Goal: Task Accomplishment & Management: Manage account settings

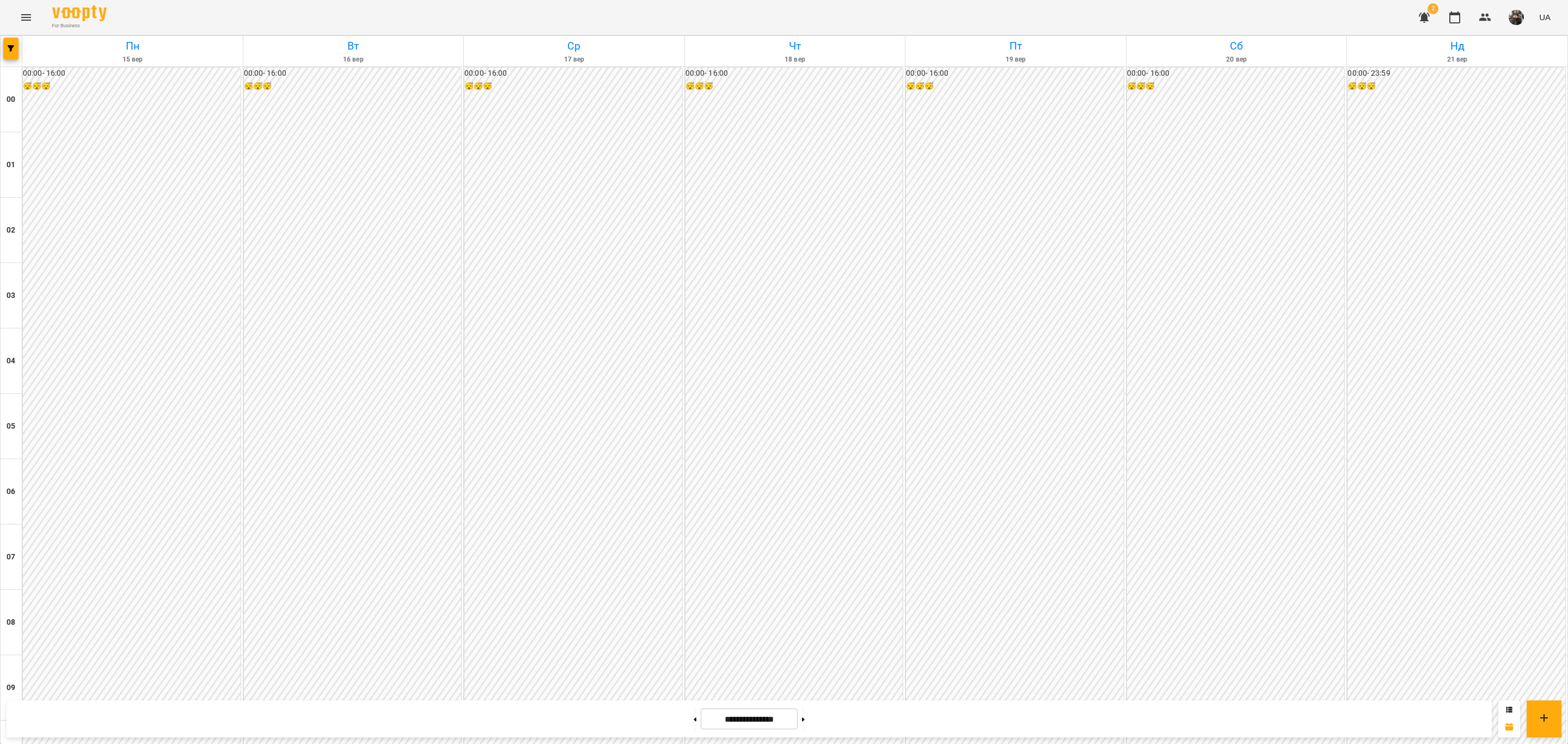
scroll to position [940, 0]
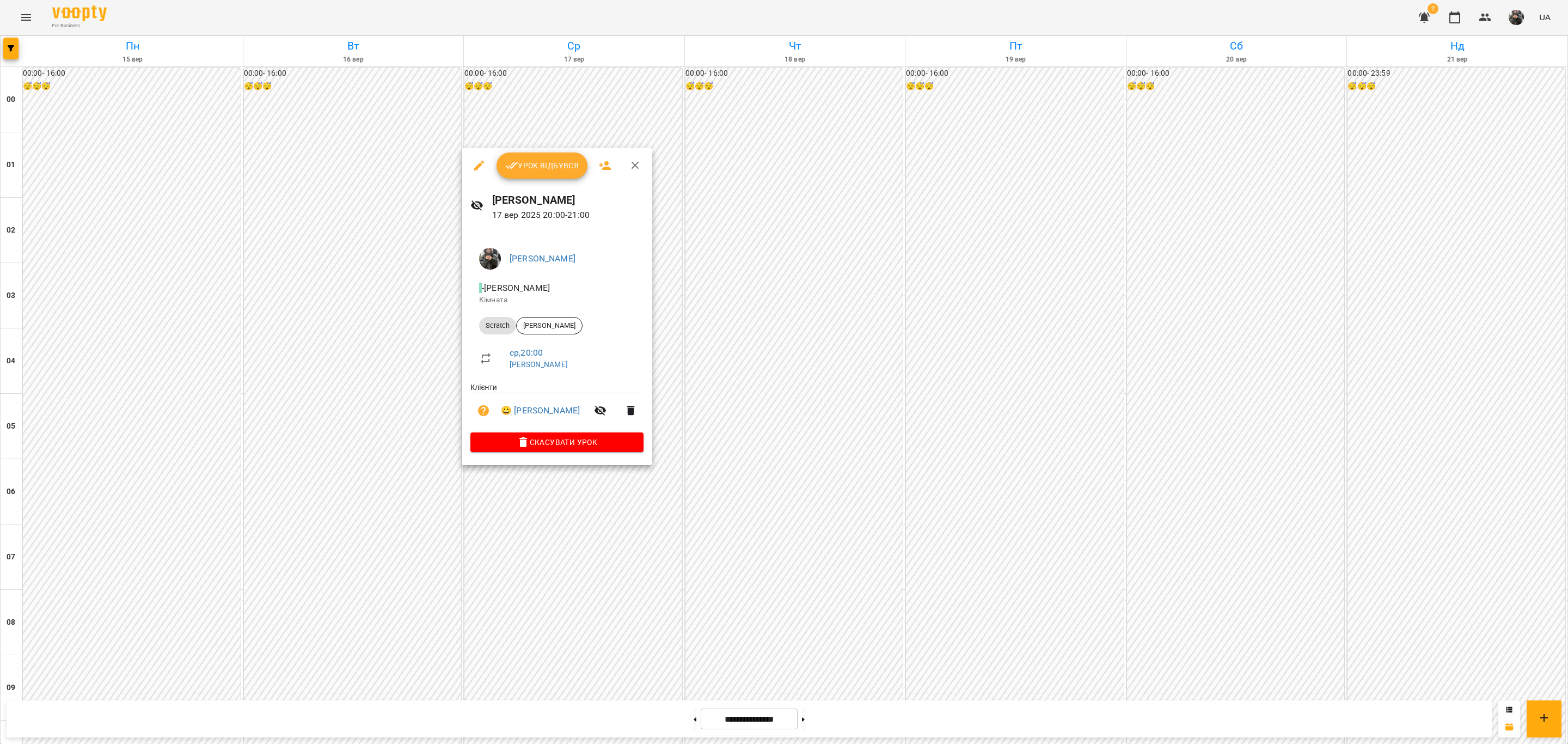
click at [552, 162] on span "Урок відбувся" at bounding box center [542, 166] width 74 height 13
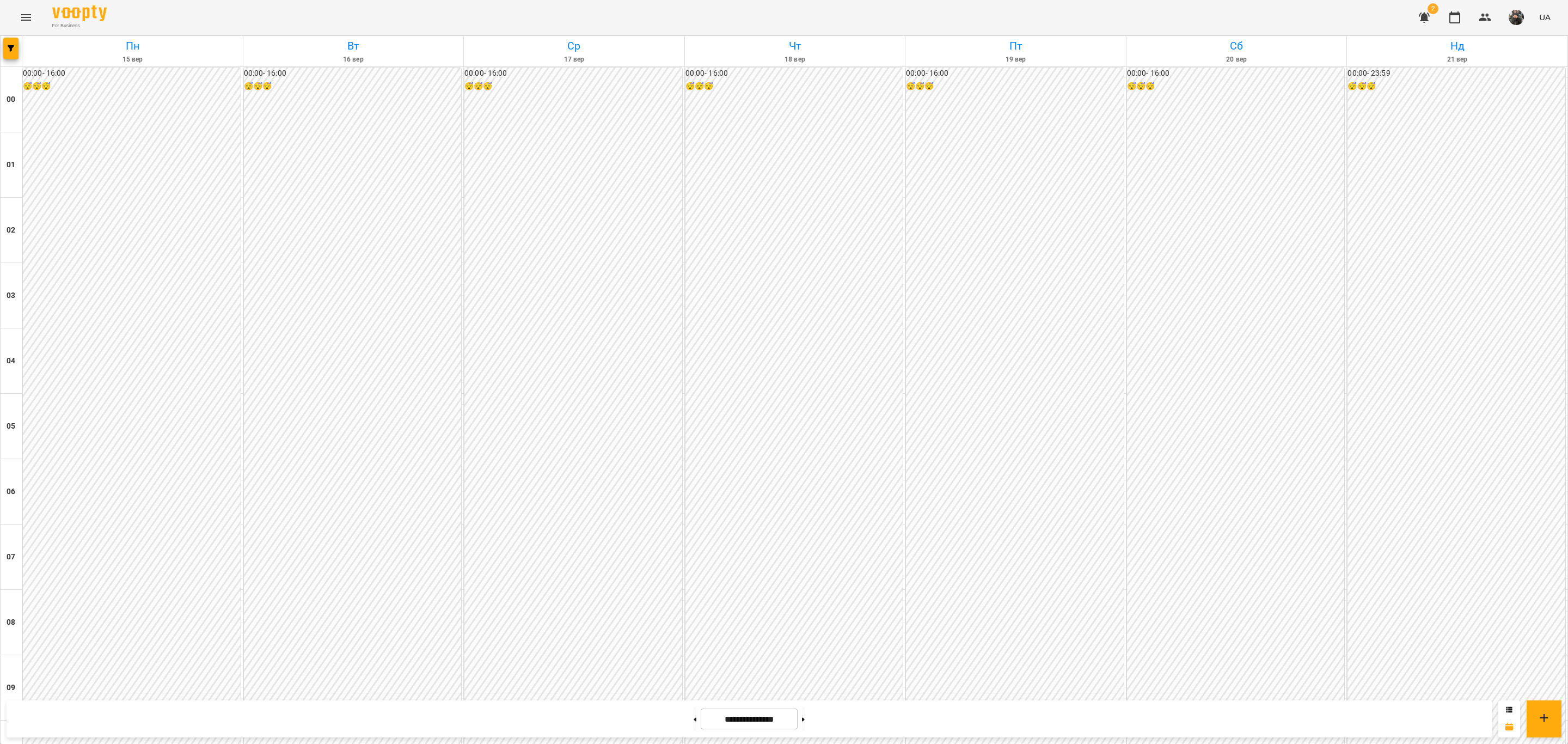
scroll to position [937, 0]
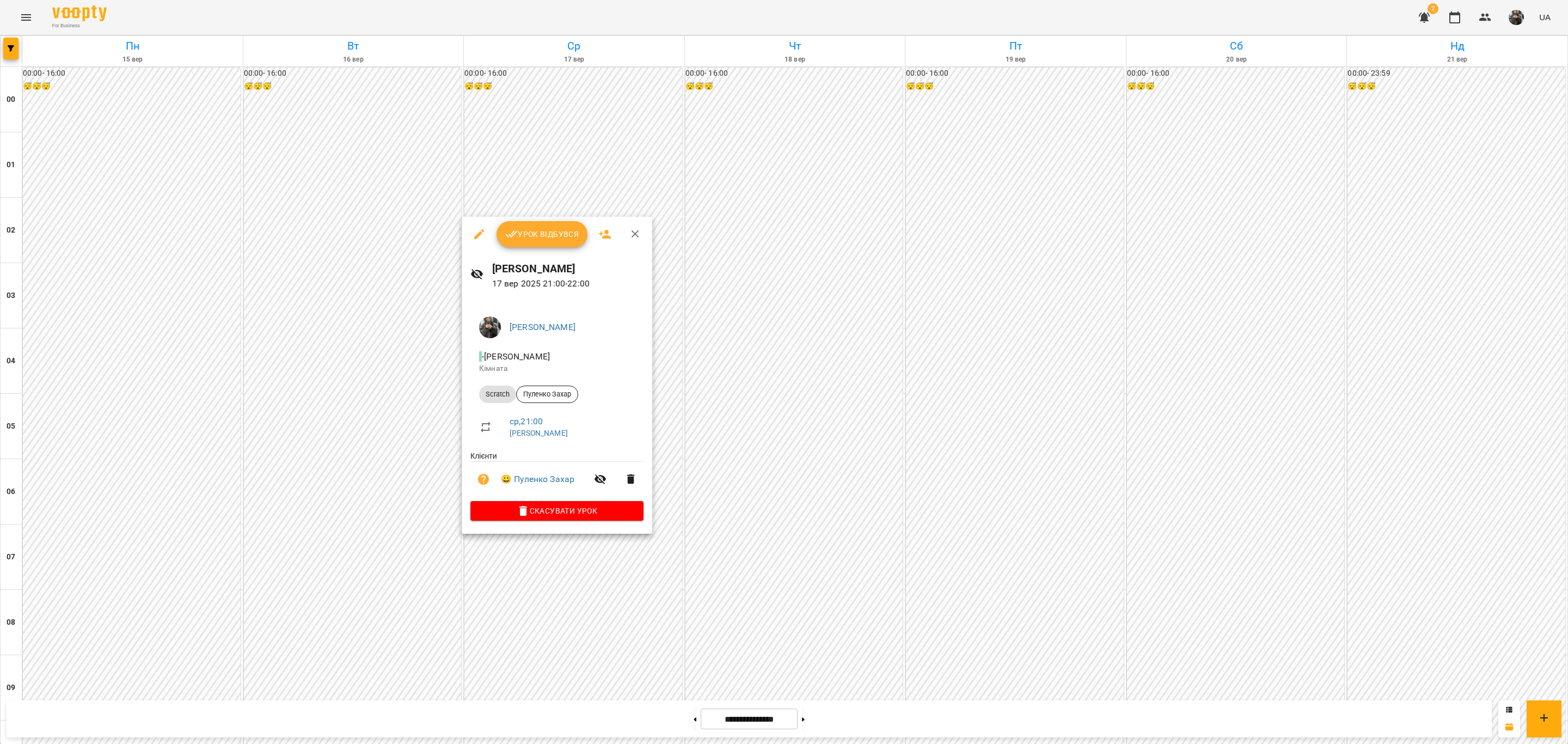
click at [533, 229] on span "Урок відбувся" at bounding box center [542, 234] width 74 height 13
